Goal: Task Accomplishment & Management: Use online tool/utility

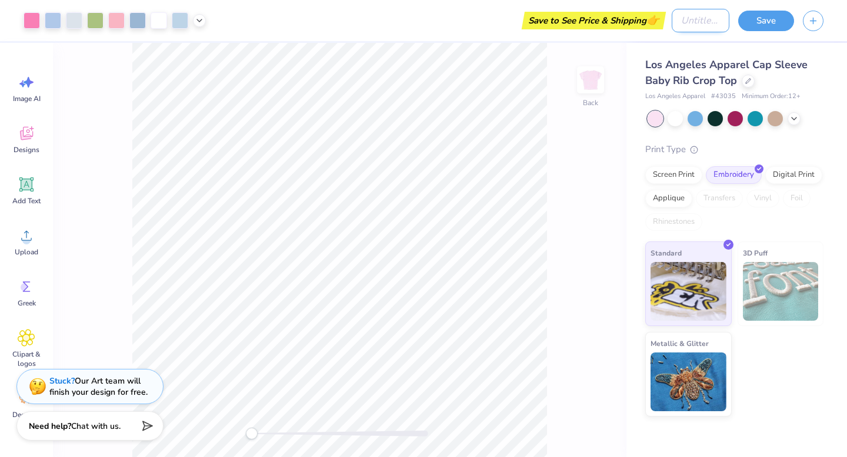
click at [683, 26] on input "Design Title" at bounding box center [700, 21] width 58 height 24
type input "dz mockup"
click at [766, 25] on button "Save" at bounding box center [766, 19] width 56 height 21
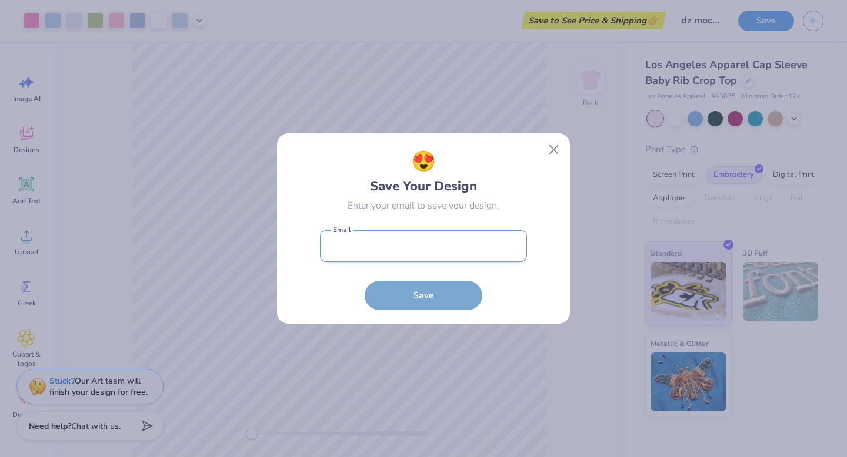
click at [440, 252] on input "email" at bounding box center [423, 246] width 207 height 32
click at [355, 261] on input "elis" at bounding box center [423, 246] width 207 height 32
click at [339, 245] on input "elis" at bounding box center [423, 246] width 207 height 32
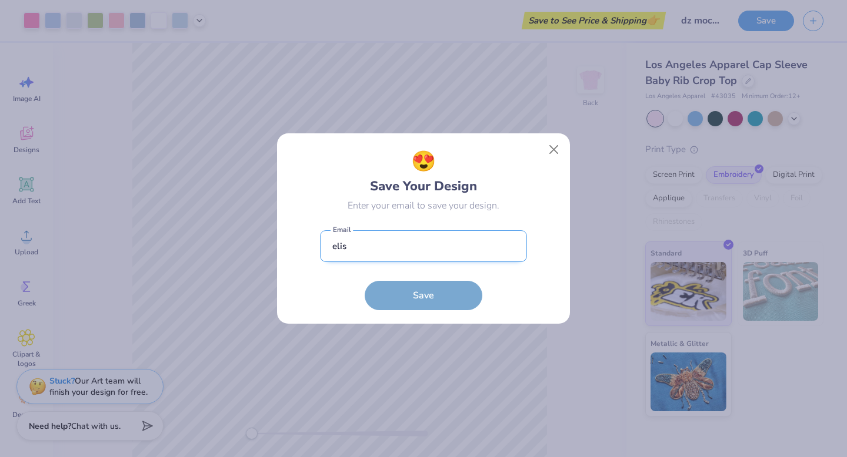
type input "[EMAIL_ADDRESS][DOMAIN_NAME]"
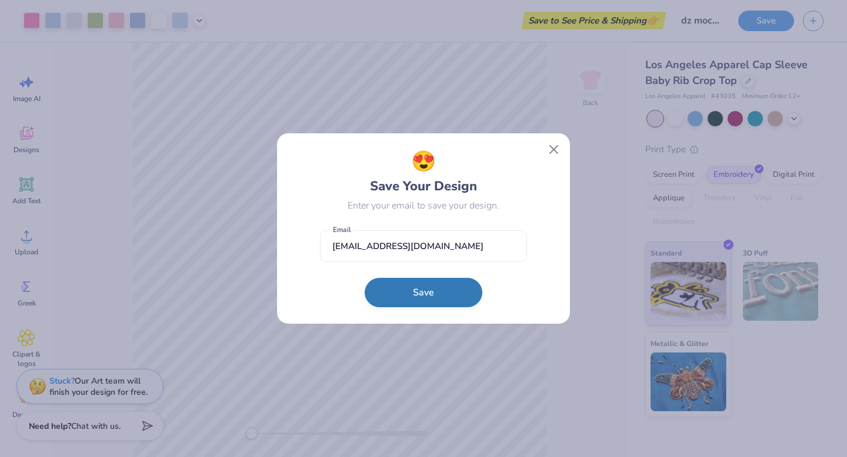
click at [409, 285] on button "Save" at bounding box center [424, 292] width 118 height 29
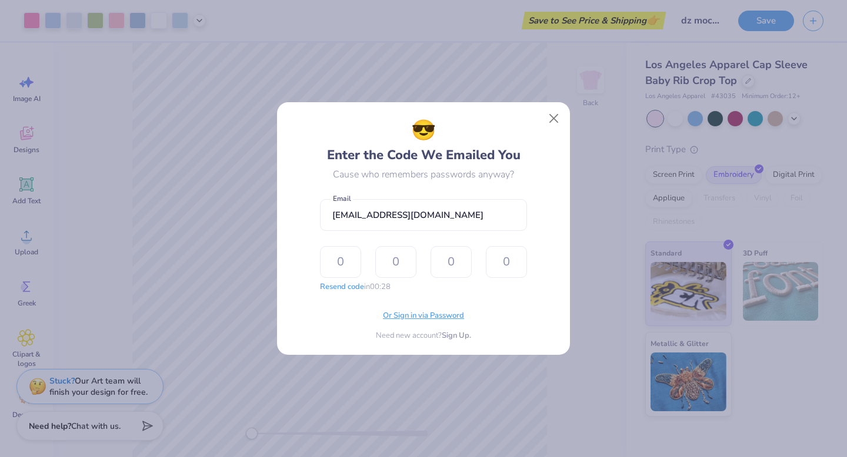
click at [427, 318] on span "Or Sign in via Password" at bounding box center [423, 316] width 81 height 12
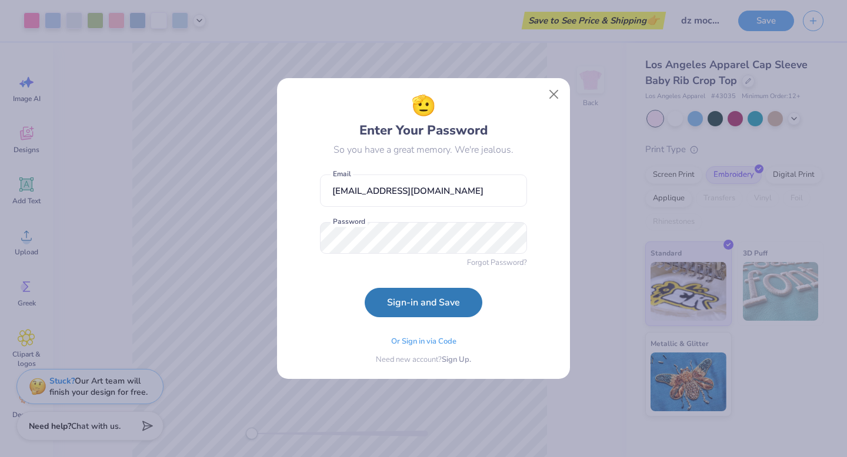
click at [333, 283] on form "[EMAIL_ADDRESS][DOMAIN_NAME] Email Password Forgot Password? Sign-in and Save" at bounding box center [423, 243] width 207 height 149
click at [410, 306] on button "Sign-in and Save" at bounding box center [424, 299] width 118 height 29
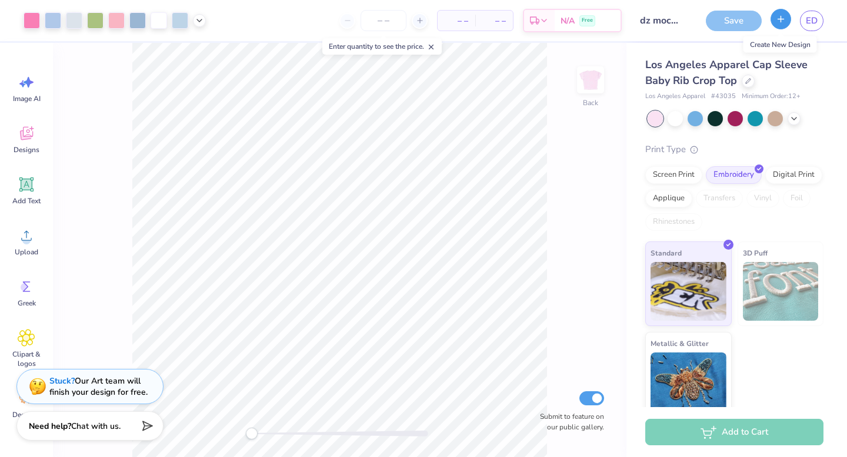
click at [781, 19] on line "button" at bounding box center [781, 19] width 0 height 6
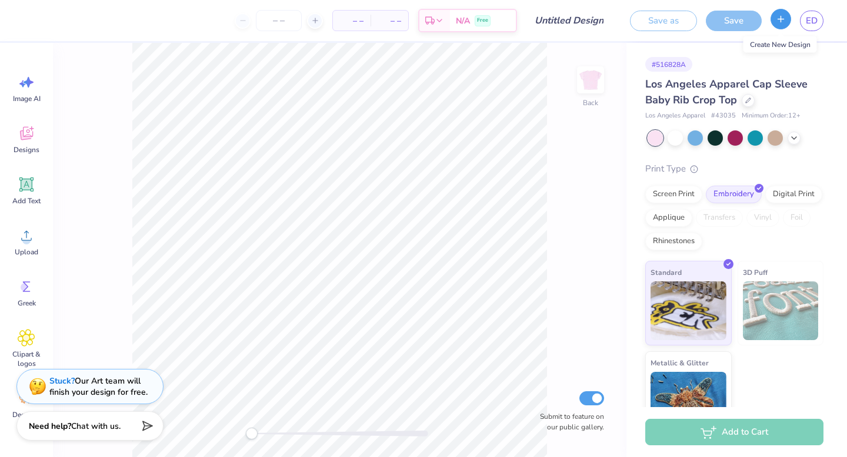
type input "dz mockup"
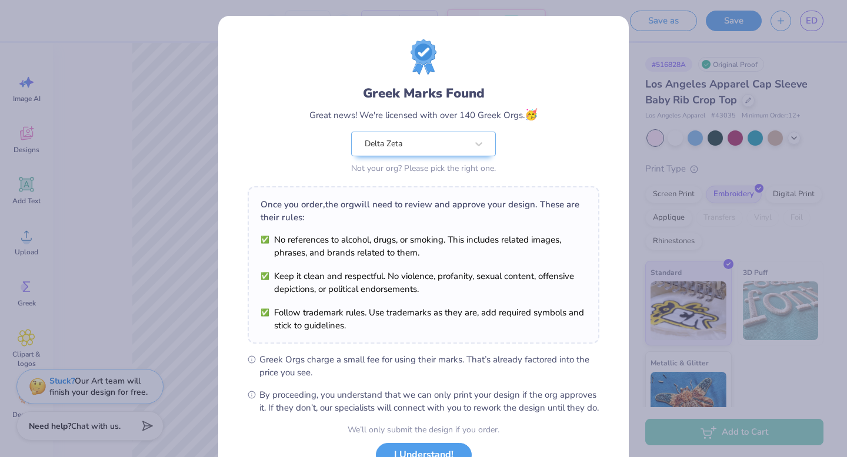
click at [202, 153] on div "Greek Marks Found Great news! We're licensed with over 140 Greek Orgs. 🥳 Delta …" at bounding box center [423, 228] width 847 height 457
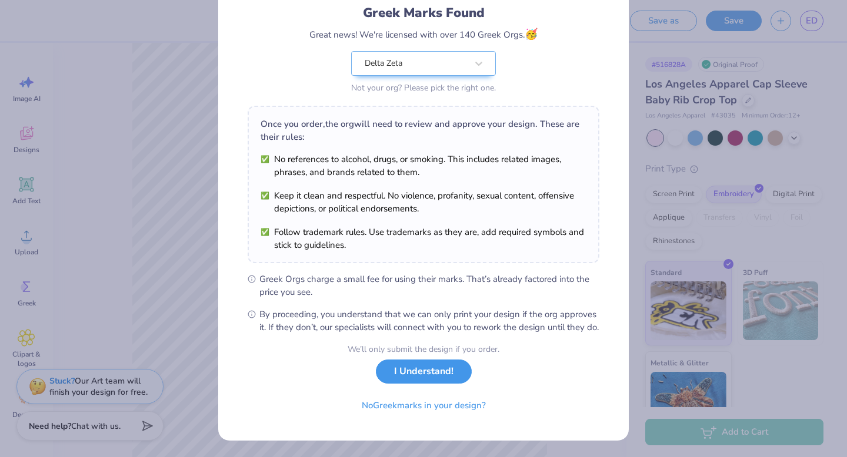
click at [447, 382] on button "I Understand!" at bounding box center [424, 372] width 96 height 24
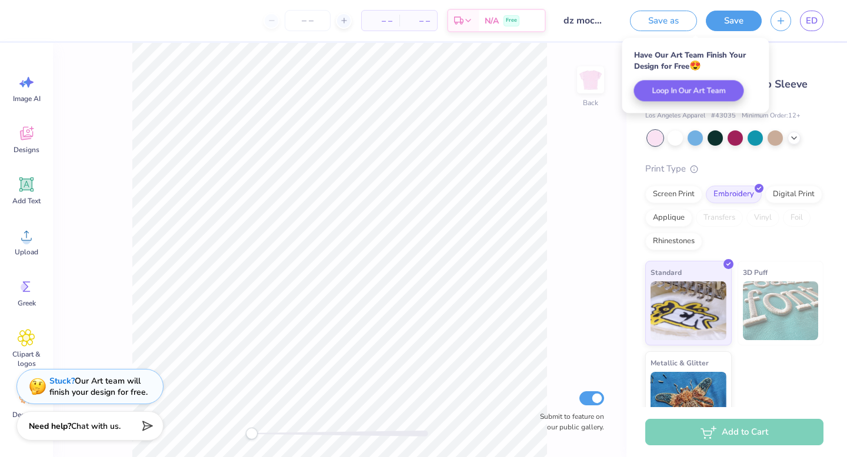
scroll to position [0, 0]
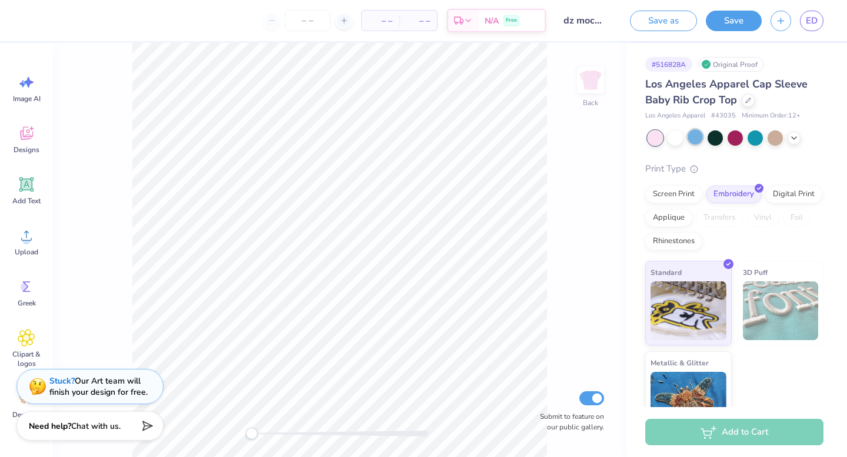
click at [693, 131] on div at bounding box center [694, 136] width 15 height 15
click at [759, 136] on div at bounding box center [754, 136] width 15 height 15
click at [728, 135] on div at bounding box center [734, 136] width 15 height 15
click at [674, 138] on div at bounding box center [674, 136] width 15 height 15
click at [760, 142] on div at bounding box center [754, 136] width 15 height 15
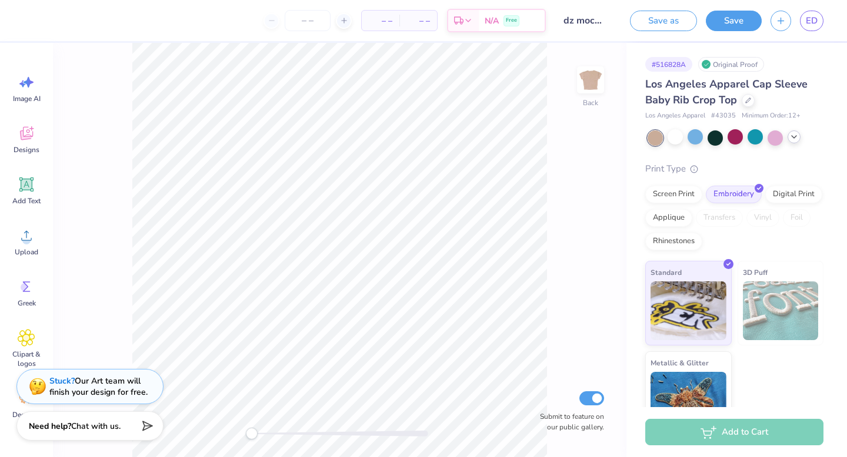
click at [791, 140] on icon at bounding box center [793, 136] width 9 height 9
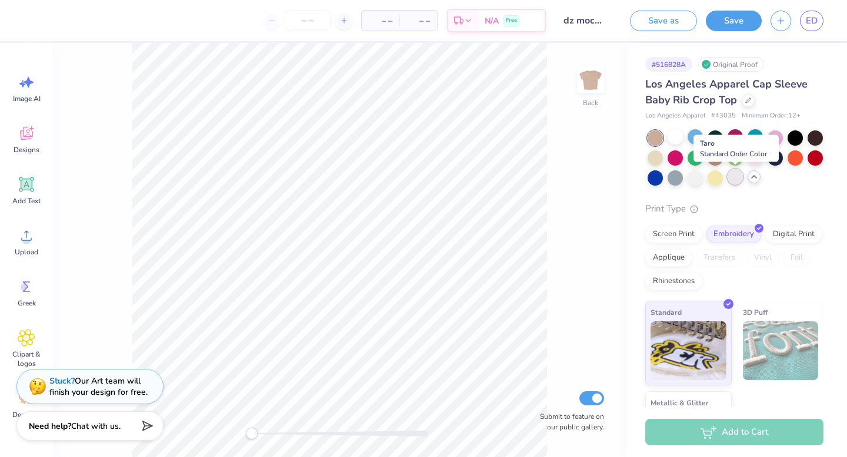
click at [741, 179] on div at bounding box center [734, 176] width 15 height 15
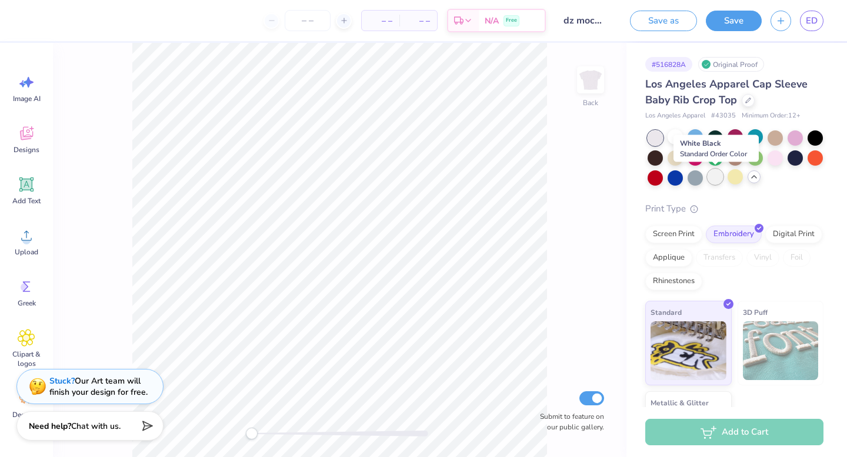
click at [713, 178] on div at bounding box center [714, 176] width 15 height 15
click at [714, 174] on div at bounding box center [714, 176] width 15 height 15
click at [678, 178] on div at bounding box center [674, 176] width 15 height 15
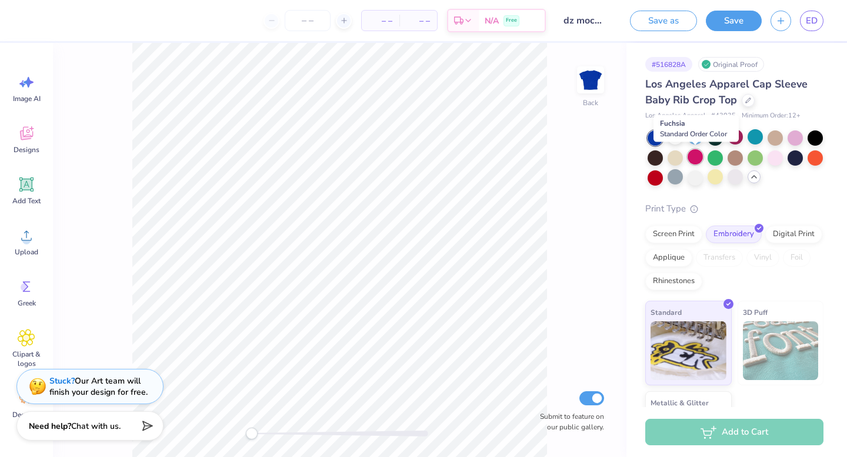
click at [700, 158] on div at bounding box center [694, 156] width 15 height 15
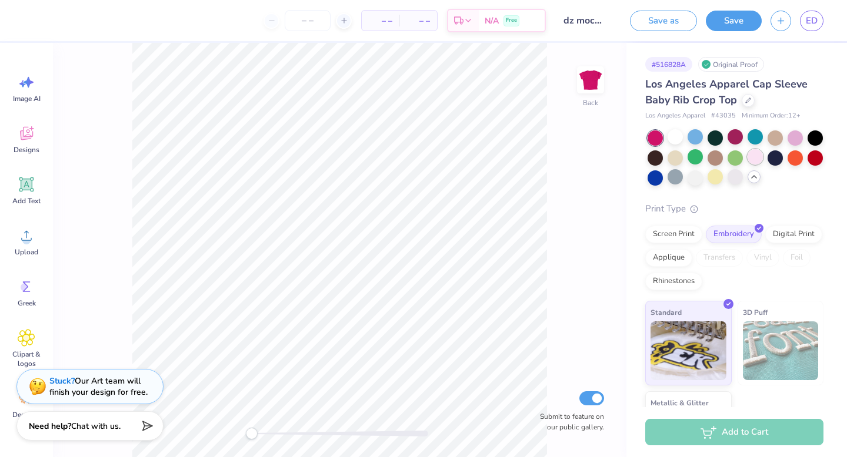
click at [757, 161] on div at bounding box center [754, 156] width 15 height 15
click at [795, 139] on div at bounding box center [794, 136] width 15 height 15
click at [696, 131] on div at bounding box center [694, 136] width 15 height 15
click at [674, 155] on div at bounding box center [674, 156] width 15 height 15
click at [739, 141] on div at bounding box center [734, 136] width 15 height 15
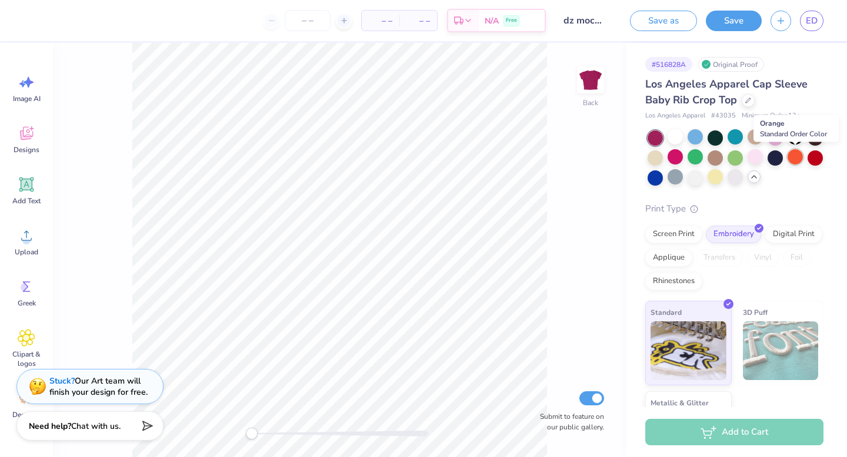
click at [800, 162] on div at bounding box center [794, 156] width 15 height 15
click at [816, 159] on div at bounding box center [814, 156] width 15 height 15
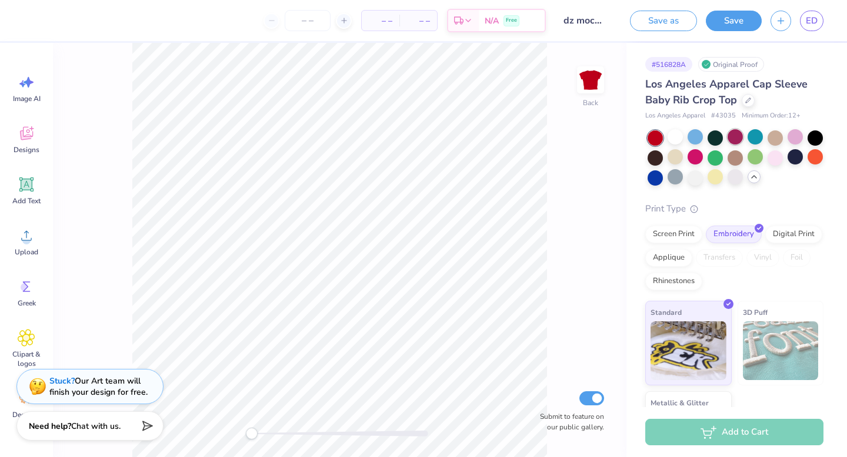
click at [735, 135] on div at bounding box center [734, 136] width 15 height 15
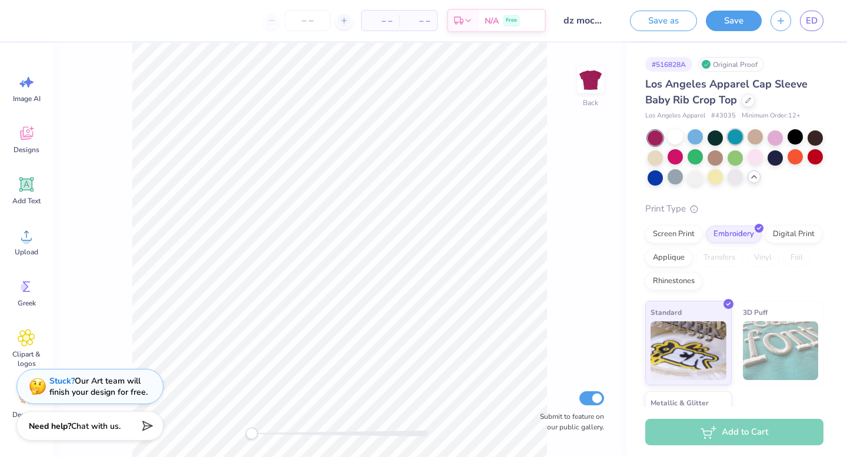
click at [739, 140] on div at bounding box center [734, 136] width 15 height 15
click at [753, 103] on div "Los Angeles Apparel Cap Sleeve Baby Rib Crop Top" at bounding box center [734, 92] width 178 height 32
click at [751, 103] on div at bounding box center [747, 99] width 13 height 13
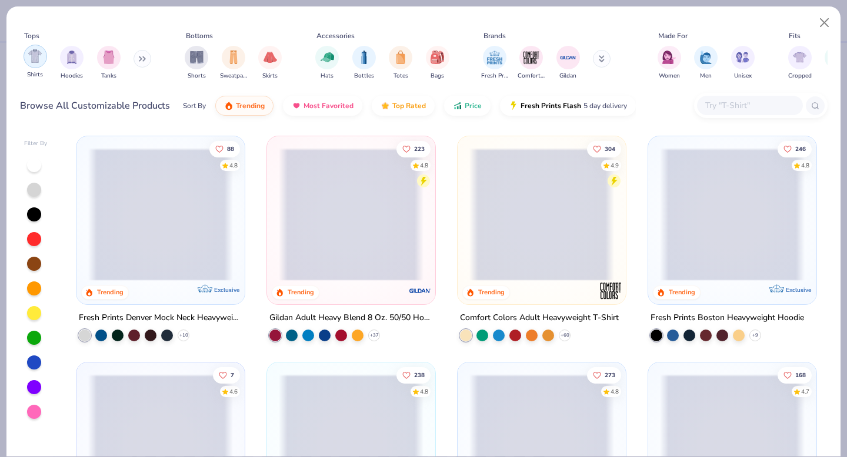
click at [35, 60] on img "filter for Shirts" at bounding box center [35, 56] width 14 height 14
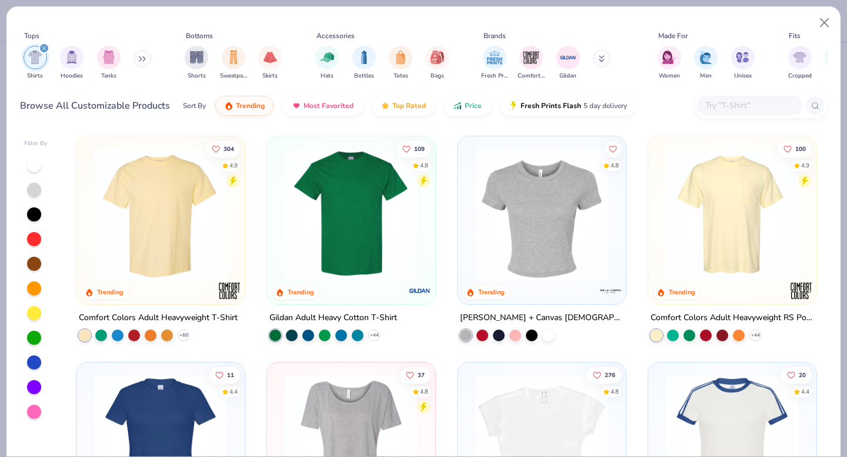
click at [528, 189] on img at bounding box center [541, 214] width 145 height 133
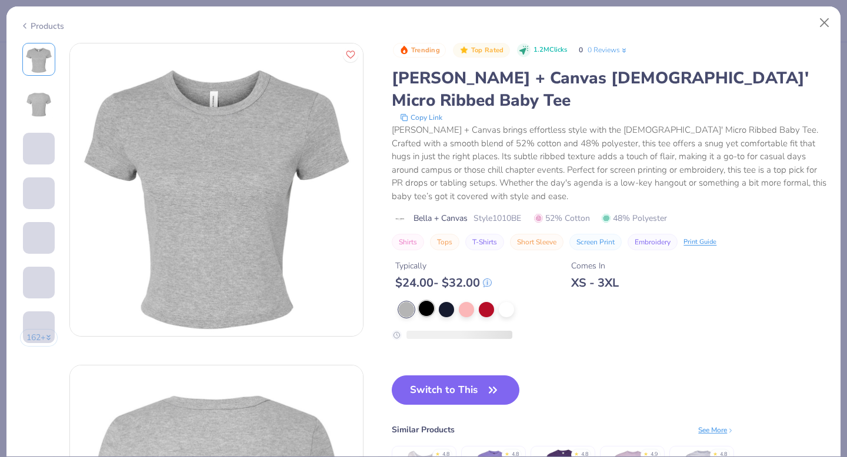
click at [425, 301] on div at bounding box center [426, 308] width 15 height 15
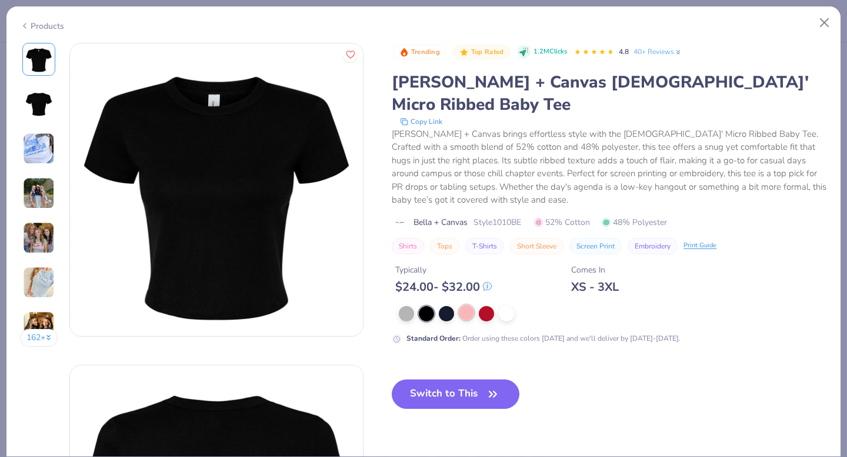
click at [472, 305] on div at bounding box center [466, 312] width 15 height 15
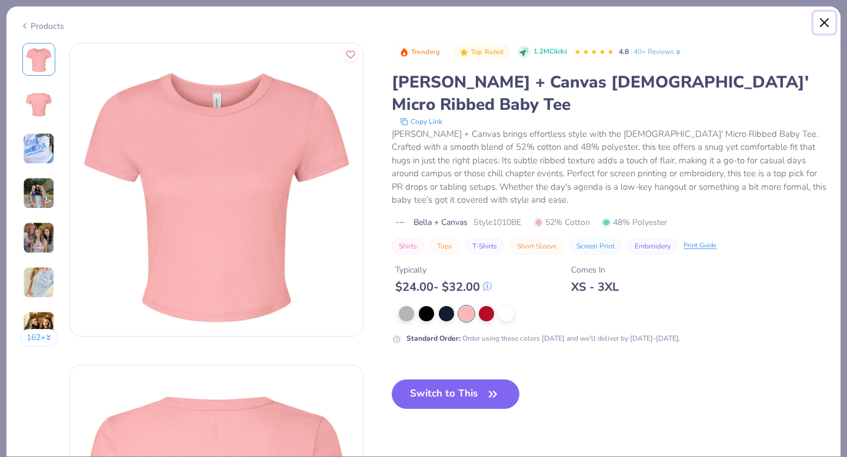
click at [818, 19] on button "Close" at bounding box center [824, 23] width 22 height 22
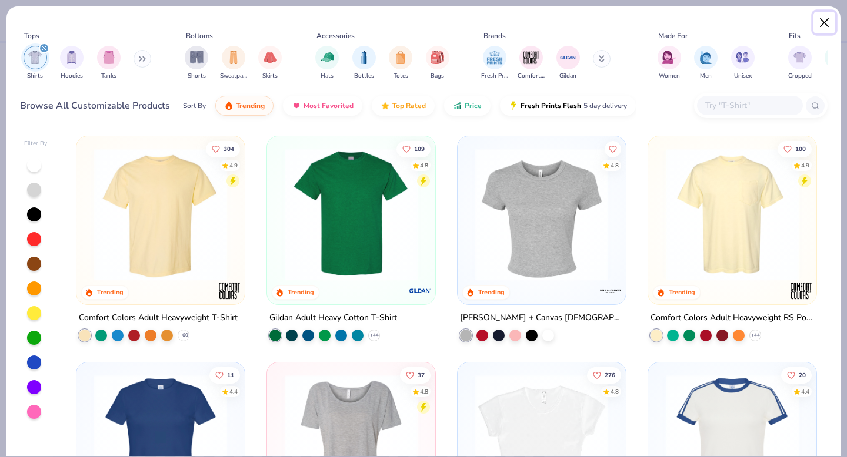
click at [828, 20] on button "Close" at bounding box center [824, 23] width 22 height 22
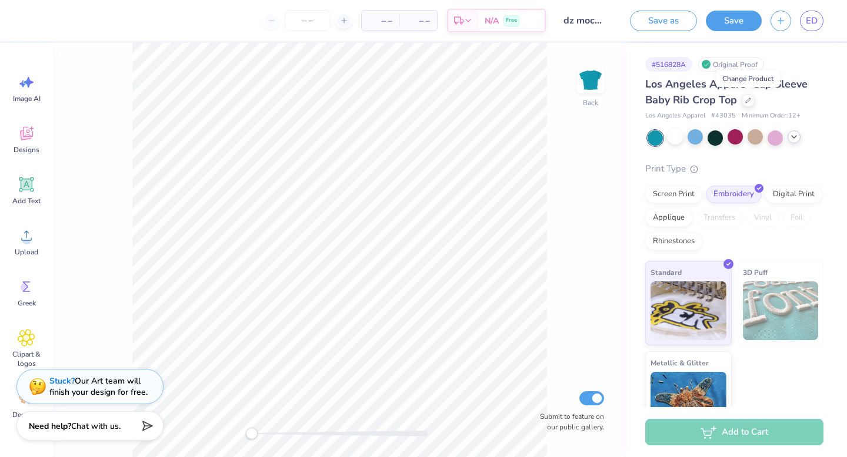
click at [794, 135] on icon at bounding box center [793, 136] width 9 height 9
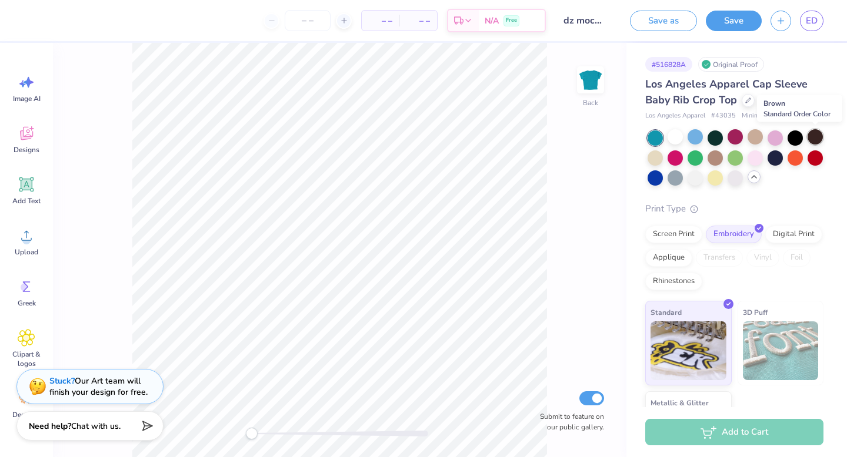
click at [813, 140] on div at bounding box center [814, 136] width 15 height 15
click at [678, 182] on div at bounding box center [674, 176] width 15 height 15
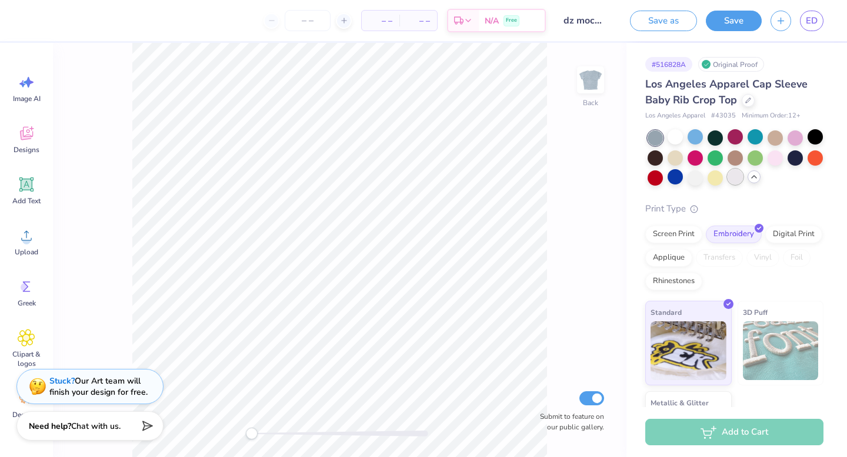
click at [737, 180] on div at bounding box center [734, 176] width 15 height 15
click at [800, 158] on div at bounding box center [794, 156] width 15 height 15
click at [676, 155] on div at bounding box center [674, 156] width 15 height 15
click at [776, 141] on div at bounding box center [774, 136] width 15 height 15
